Goal: Find specific page/section: Find specific page/section

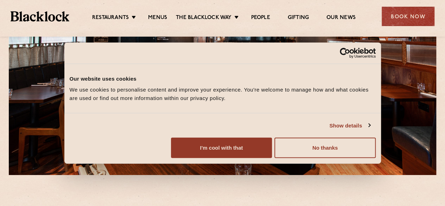
scroll to position [105, 0]
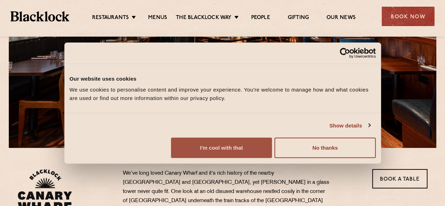
click at [272, 149] on button "I'm cool with that" at bounding box center [221, 147] width 101 height 20
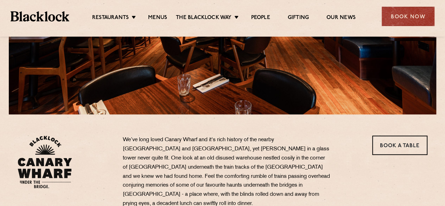
scroll to position [69, 0]
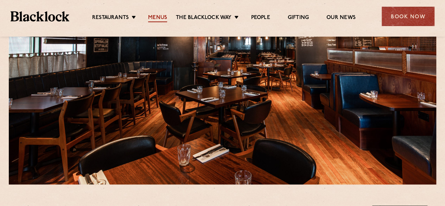
click at [161, 19] on link "Menus" at bounding box center [157, 18] width 19 height 8
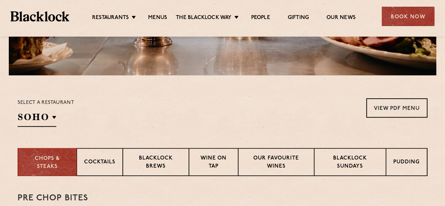
scroll to position [176, 0]
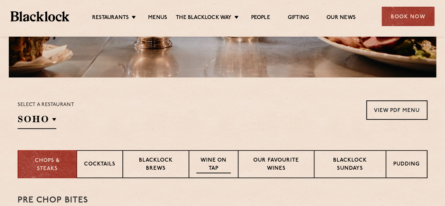
click at [212, 164] on p "Wine on Tap" at bounding box center [213, 164] width 34 height 17
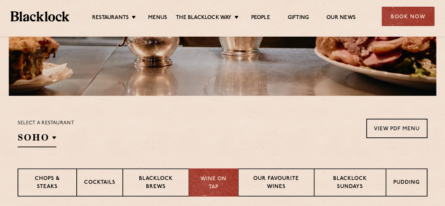
scroll to position [141, 0]
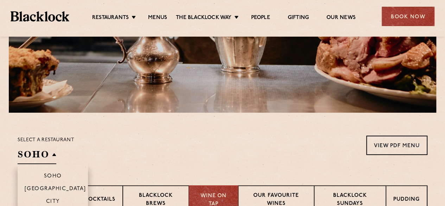
click at [47, 153] on h2 "SOHO" at bounding box center [37, 156] width 39 height 16
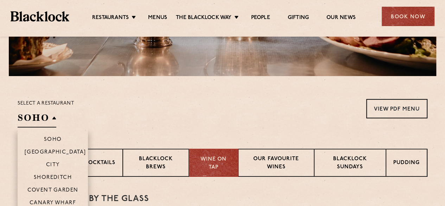
scroll to position [211, 0]
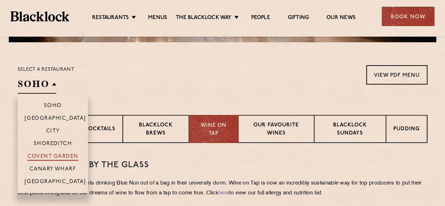
click at [56, 154] on p "Covent Garden" at bounding box center [52, 156] width 51 height 7
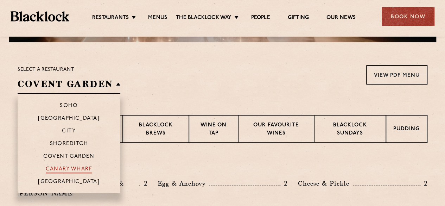
click at [66, 166] on p "Canary Wharf" at bounding box center [69, 169] width 46 height 7
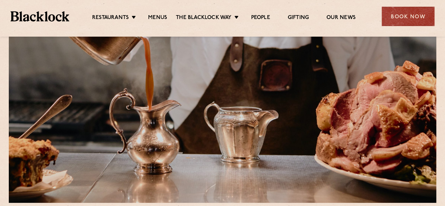
scroll to position [35, 0]
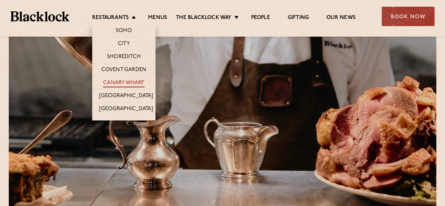
click at [135, 82] on link "Canary Wharf" at bounding box center [123, 83] width 41 height 8
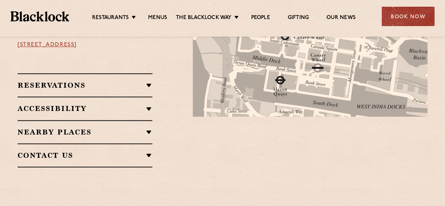
scroll to position [456, 0]
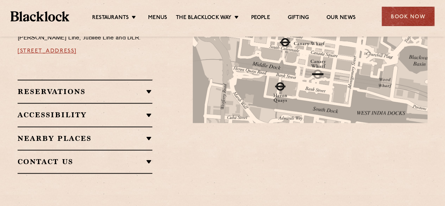
click at [148, 87] on h2 "Reservations" at bounding box center [85, 91] width 135 height 8
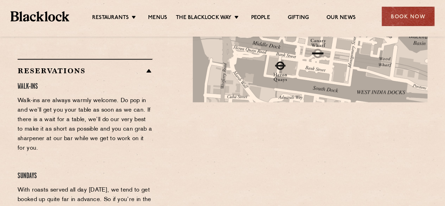
scroll to position [491, 0]
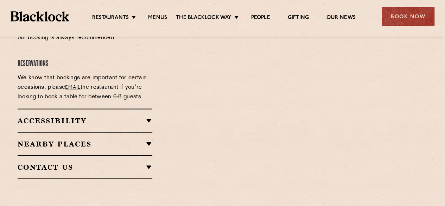
click at [149, 139] on h2 "Nearby Places" at bounding box center [85, 143] width 135 height 8
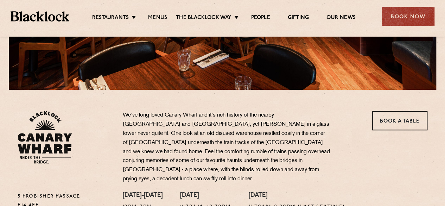
scroll to position [96, 0]
